Goal: Navigation & Orientation: Find specific page/section

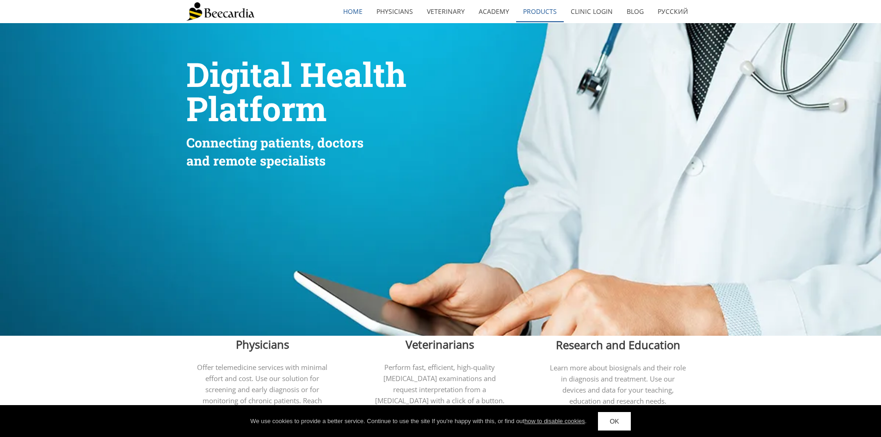
click at [545, 14] on link "Products" at bounding box center [540, 11] width 48 height 21
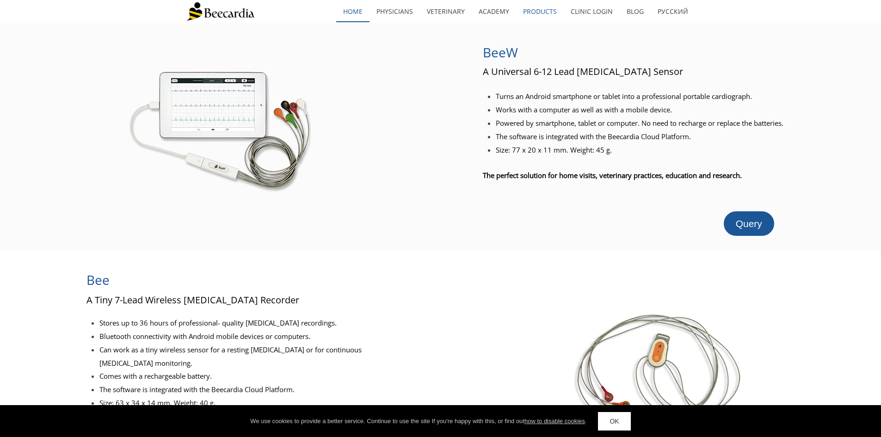
click at [355, 11] on link "home" at bounding box center [352, 11] width 33 height 21
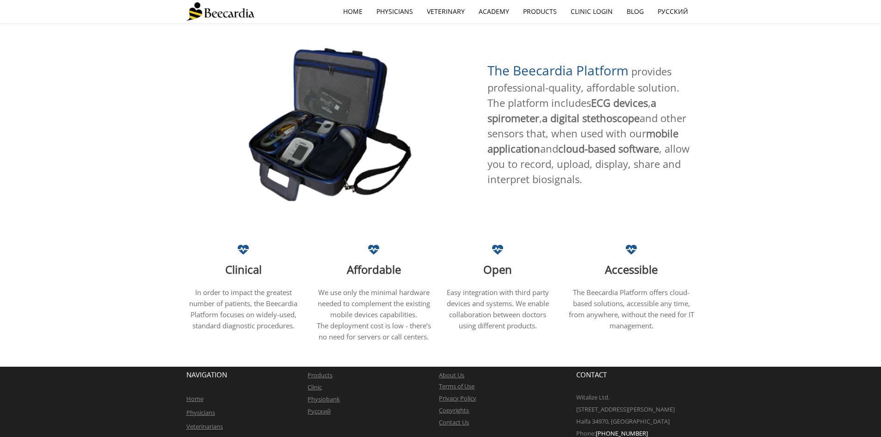
scroll to position [484, 0]
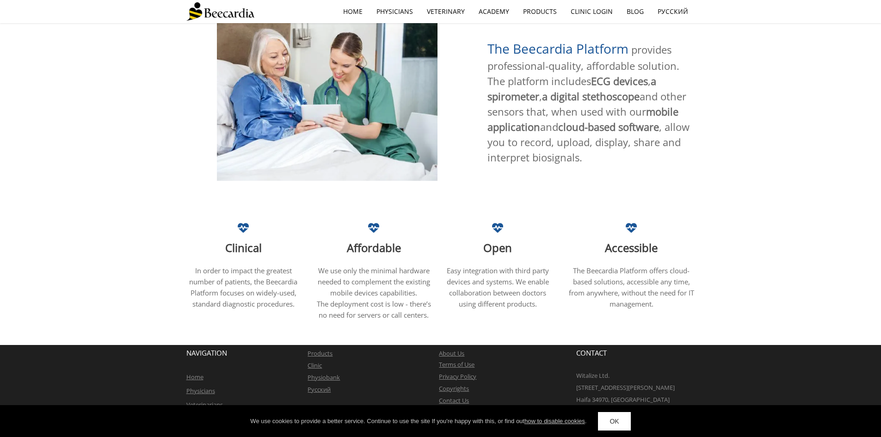
click at [455, 349] on link "About Us" at bounding box center [451, 353] width 25 height 8
